Goal: Transaction & Acquisition: Purchase product/service

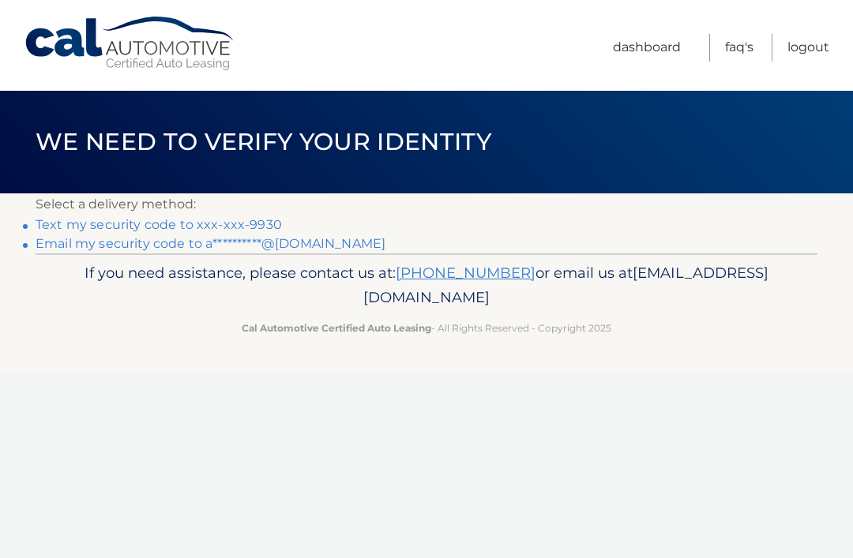
click at [238, 227] on link "Text my security code to xxx-xxx-9930" at bounding box center [159, 224] width 246 height 15
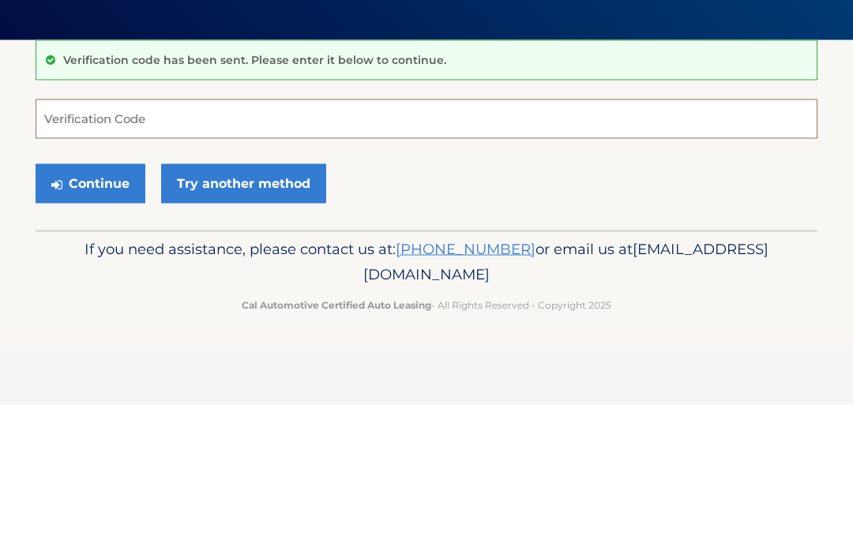
click at [352, 253] on input "Verification Code" at bounding box center [427, 272] width 782 height 39
type input "632107"
click at [90, 317] on button "Continue" at bounding box center [91, 336] width 110 height 39
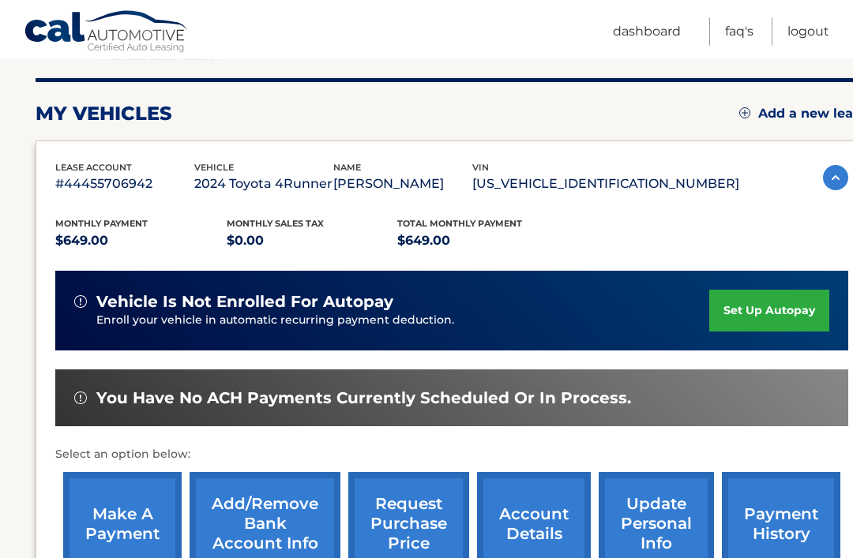
scroll to position [211, 0]
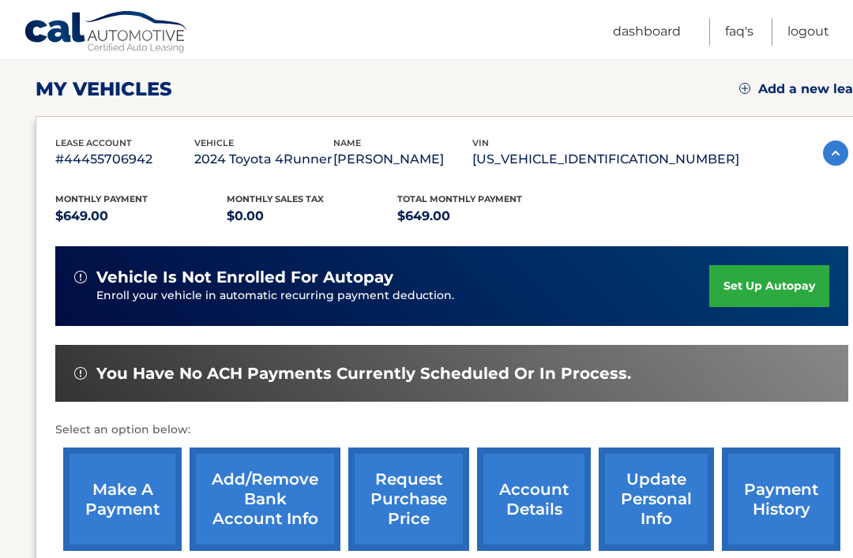
click at [110, 508] on link "make a payment" at bounding box center [122, 499] width 118 height 103
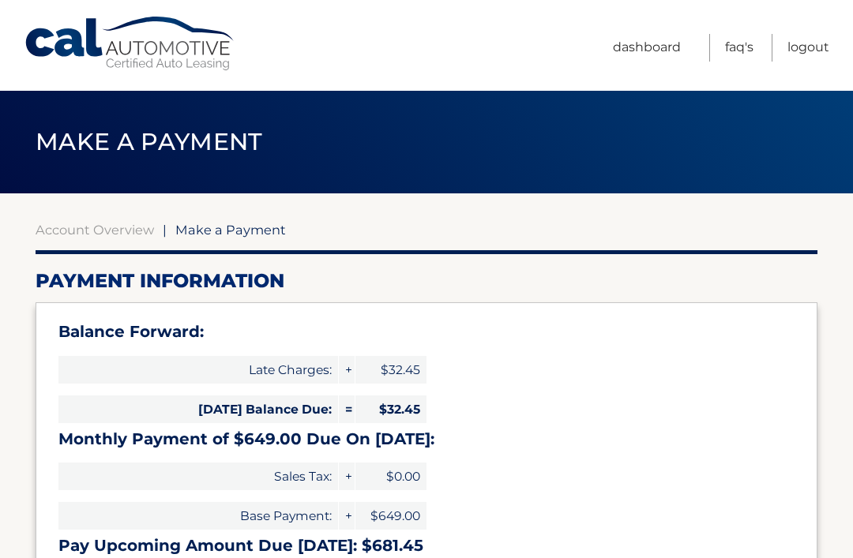
select select "NzAzNzAxMmYtZWMyYS00YzEwLThjOWUtN2Y4Y2NhYzAyZjVl"
click at [658, 38] on link "Dashboard" at bounding box center [647, 48] width 68 height 28
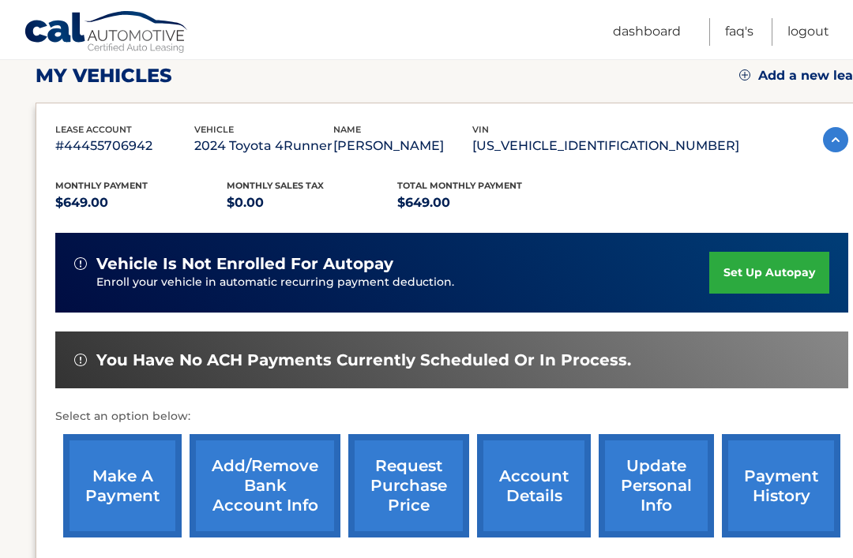
scroll to position [254, 0]
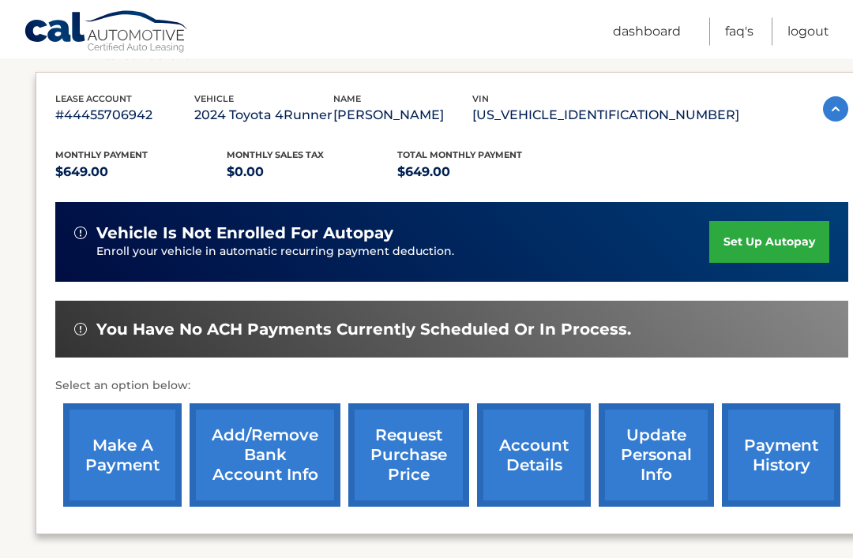
click at [779, 458] on link "payment history" at bounding box center [781, 455] width 118 height 103
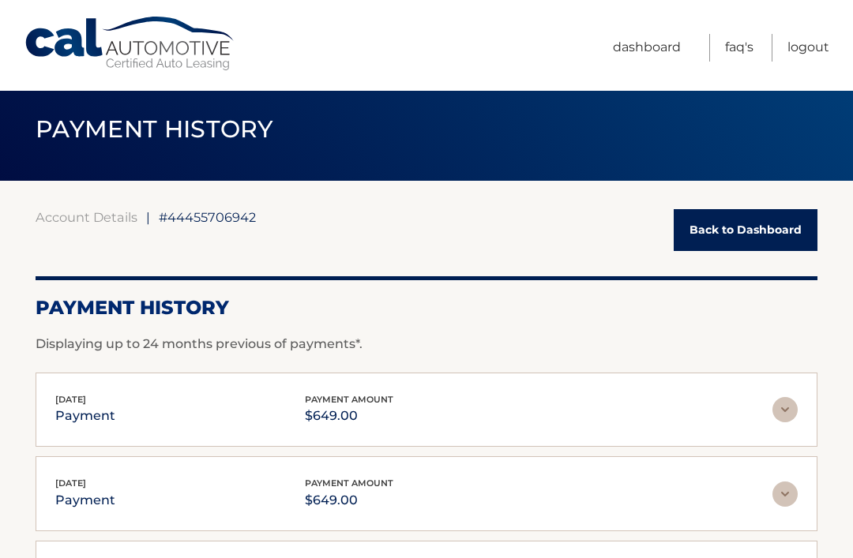
scroll to position [40, 0]
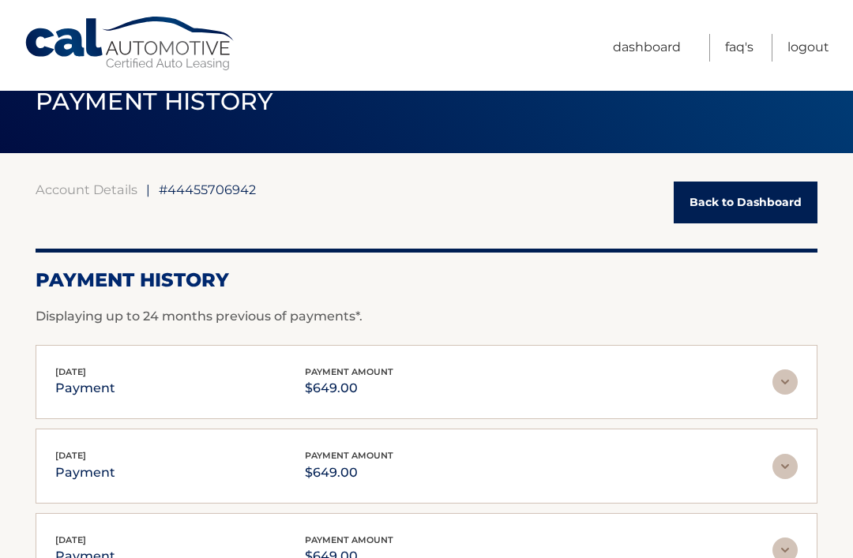
click at [774, 193] on link "Back to Dashboard" at bounding box center [746, 203] width 144 height 42
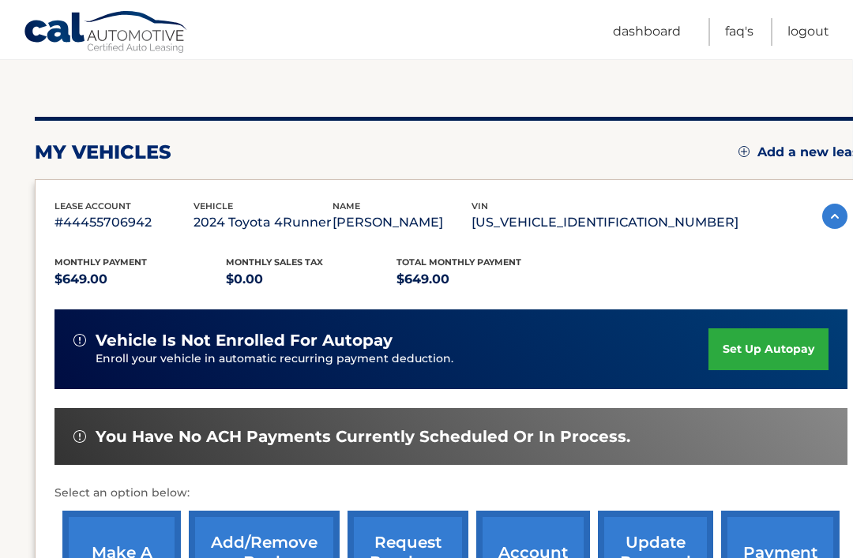
scroll to position [181, 1]
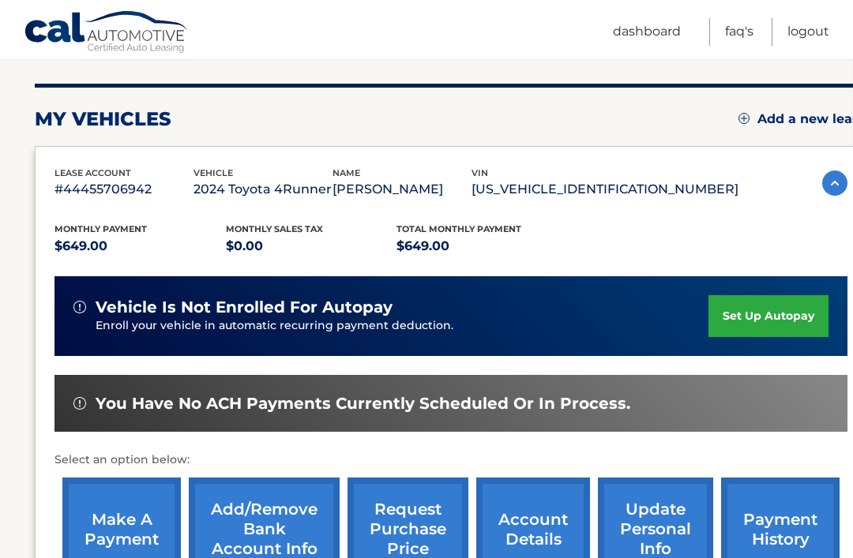
click at [152, 506] on link "make a payment" at bounding box center [121, 529] width 118 height 103
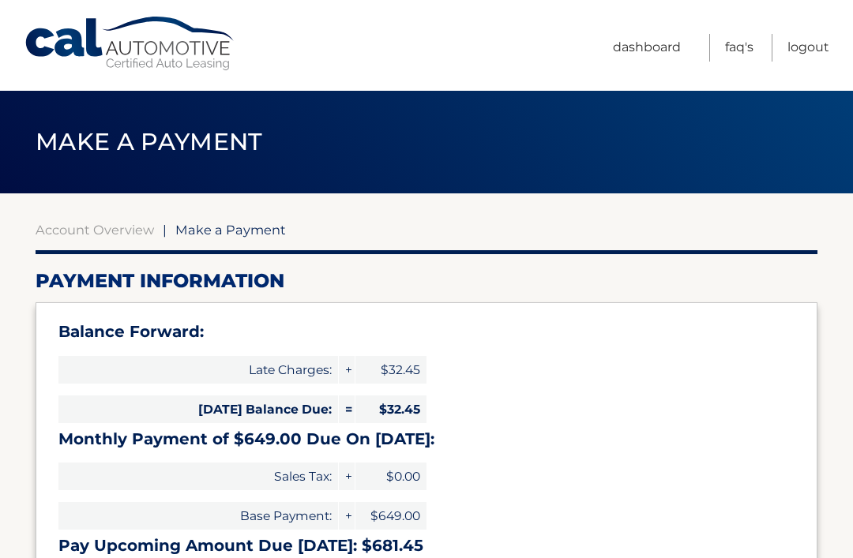
select select "NzAzNzAxMmYtZWMyYS00YzEwLThjOWUtN2Y4Y2NhYzAyZjVl"
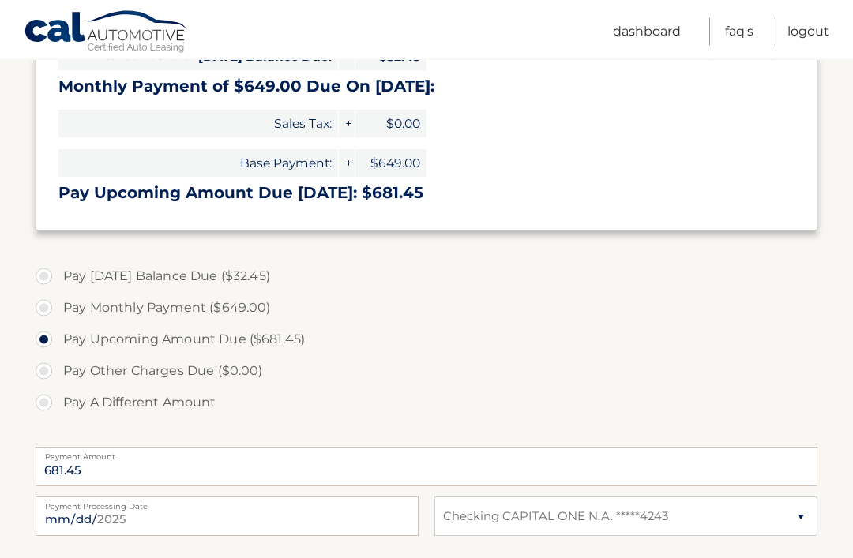
scroll to position [354, 0]
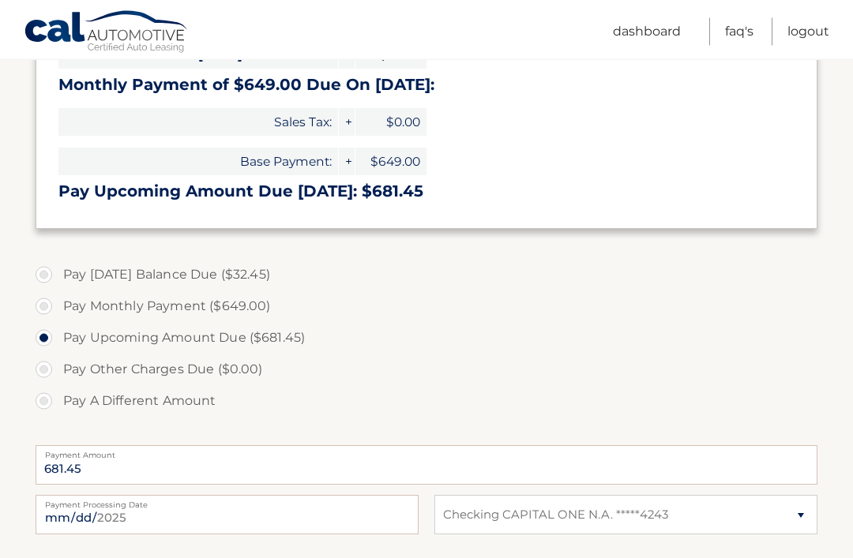
click at [43, 295] on label "Pay Monthly Payment ($649.00)" at bounding box center [427, 307] width 782 height 32
click at [43, 295] on input "Pay Monthly Payment ($649.00)" at bounding box center [50, 303] width 16 height 25
radio input "true"
type input "649.00"
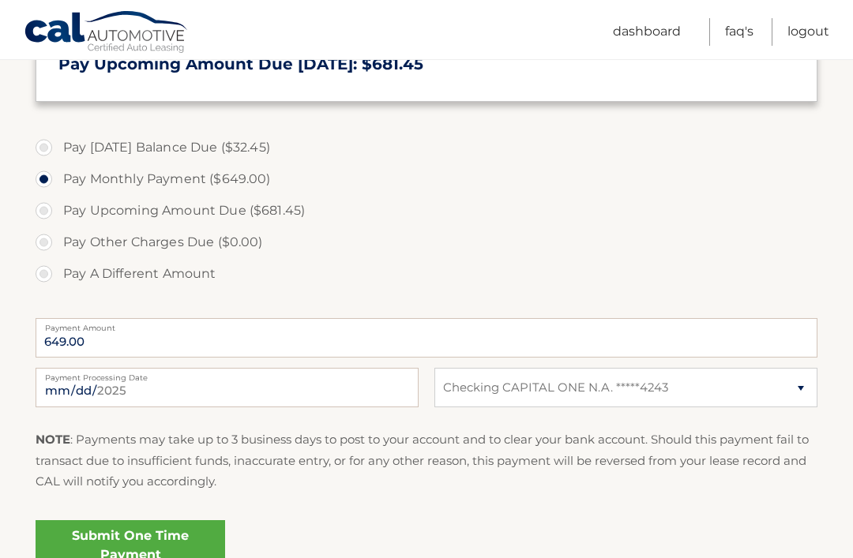
scroll to position [486, 0]
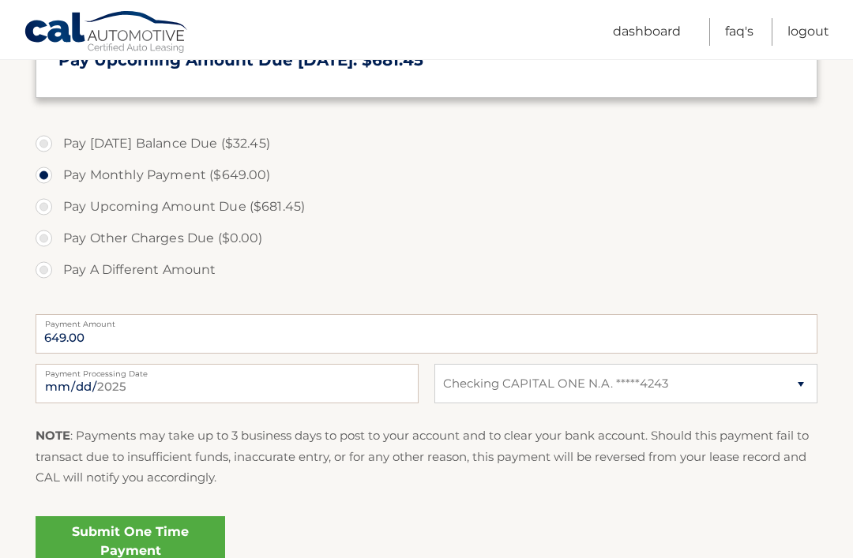
click at [183, 530] on link "Submit One Time Payment" at bounding box center [131, 541] width 190 height 51
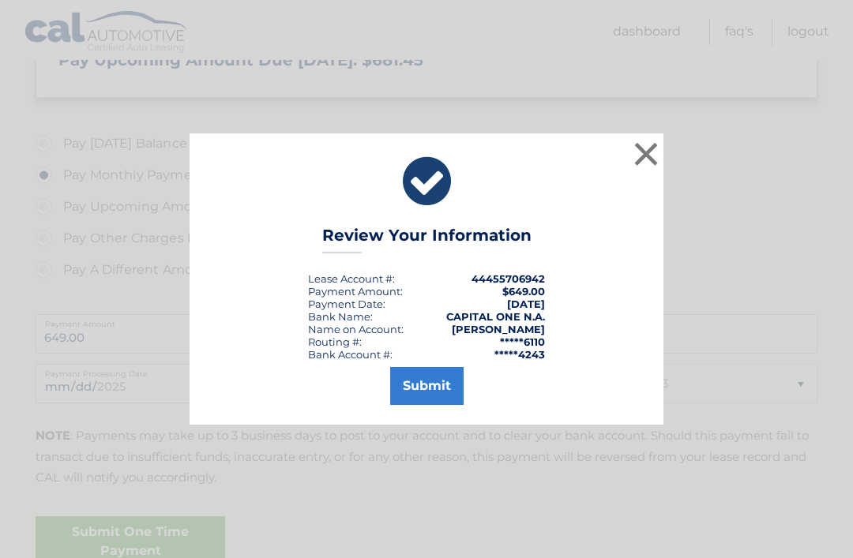
click at [420, 405] on button "Submit" at bounding box center [426, 386] width 73 height 38
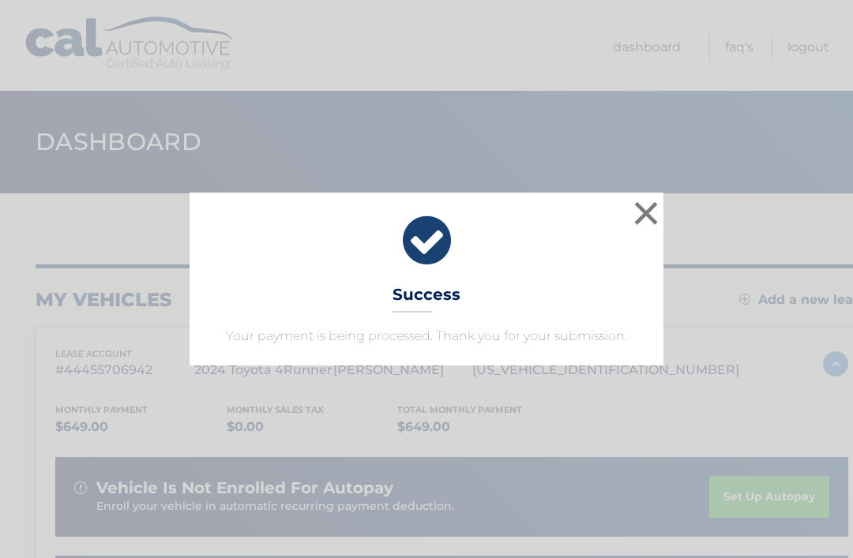
click at [648, 216] on button "×" at bounding box center [646, 213] width 32 height 32
